Goal: Information Seeking & Learning: Learn about a topic

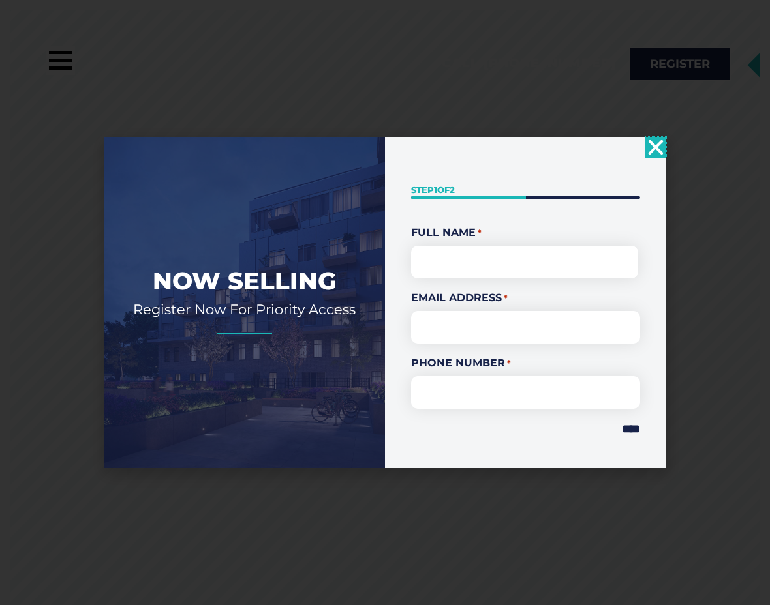
drag, startPoint x: 768, startPoint y: 76, endPoint x: 755, endPoint y: 174, distance: 99.3
click at [755, 174] on html "Skip to content Call: [PHONE_NUMBER] A [GEOGRAPHIC_DATA][PERSON_NAME] Invest In…" at bounding box center [385, 302] width 770 height 605
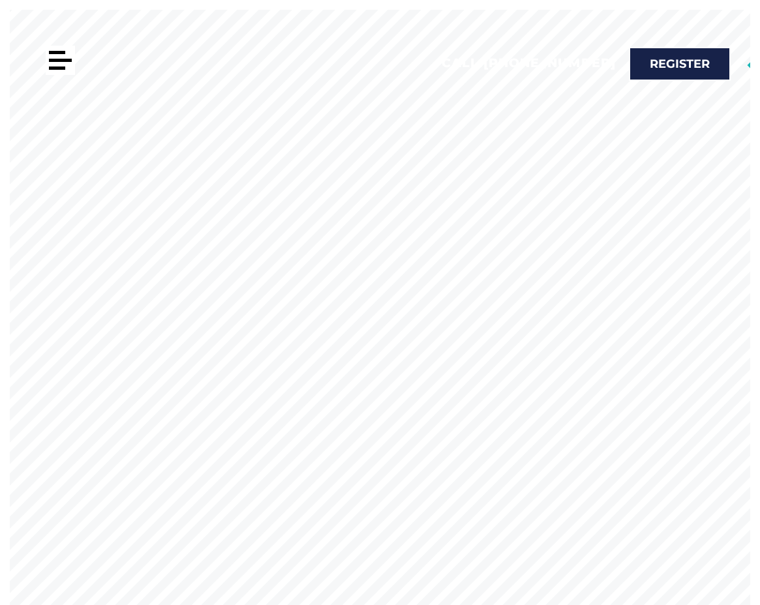
click at [64, 53] on div at bounding box center [57, 52] width 16 height 3
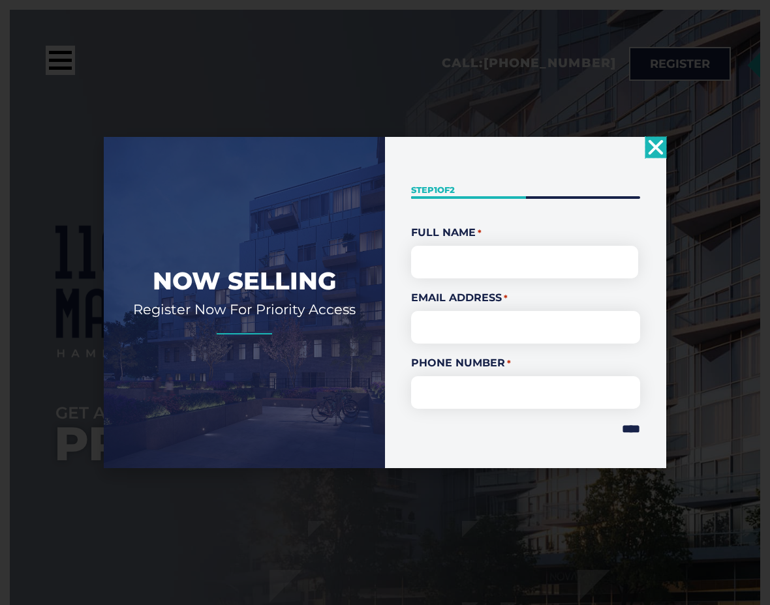
drag, startPoint x: 765, startPoint y: 167, endPoint x: 756, endPoint y: 274, distance: 107.3
click at [756, 274] on html "Skip to content Call: [PHONE_NUMBER] A [GEOGRAPHIC_DATA][PERSON_NAME] Invest In…" at bounding box center [385, 302] width 770 height 605
